Goal: Transaction & Acquisition: Download file/media

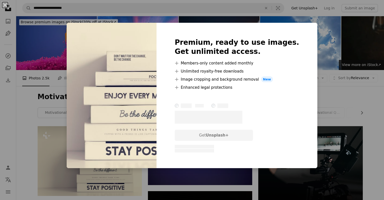
scroll to position [46, 0]
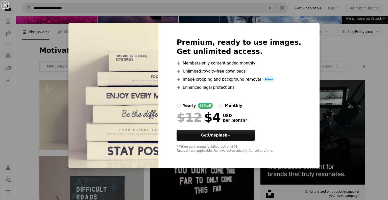
click at [345, 53] on div "An X shape Premium, ready to use images. Get unlimited access. A plus sign Memb…" at bounding box center [194, 100] width 388 height 200
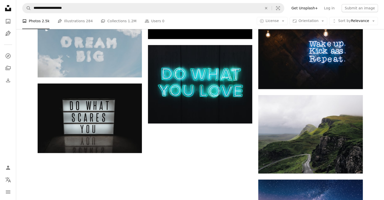
scroll to position [547, 0]
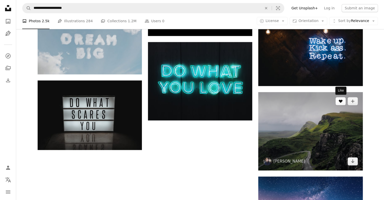
click at [336, 100] on button "A heart" at bounding box center [341, 101] width 10 height 8
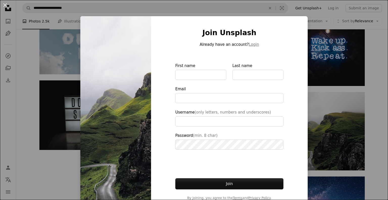
click at [330, 148] on div "An X shape Join Unsplash Already have an account? Login First name Last name Em…" at bounding box center [194, 100] width 388 height 200
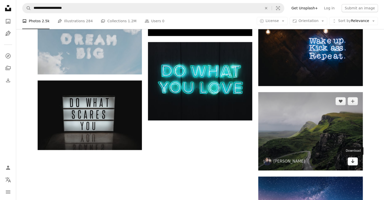
click at [351, 161] on icon "Arrow pointing down" at bounding box center [353, 161] width 4 height 6
